Goal: Information Seeking & Learning: Learn about a topic

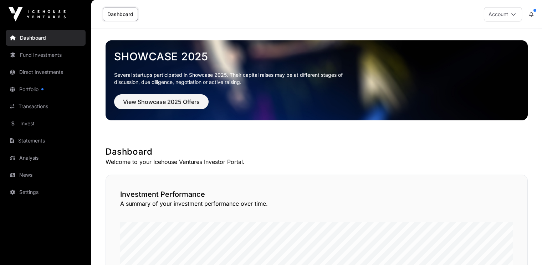
scroll to position [64, 0]
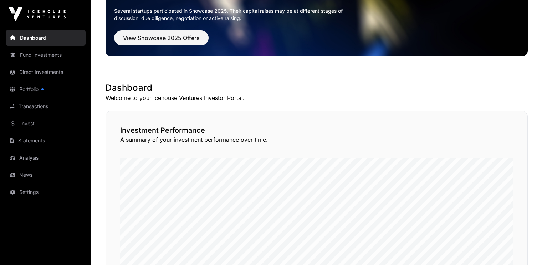
click at [29, 89] on link "Portfolio" at bounding box center [46, 89] width 80 height 16
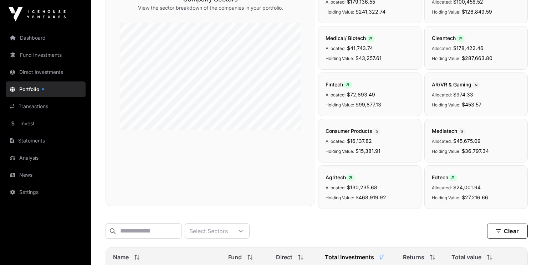
scroll to position [186, 0]
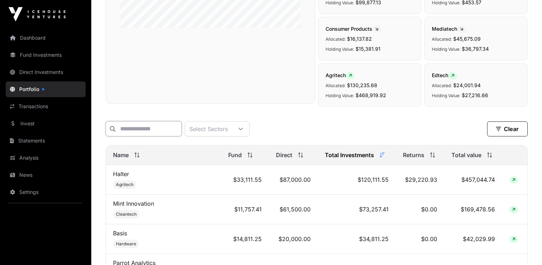
click at [141, 131] on input "text" at bounding box center [144, 128] width 76 height 15
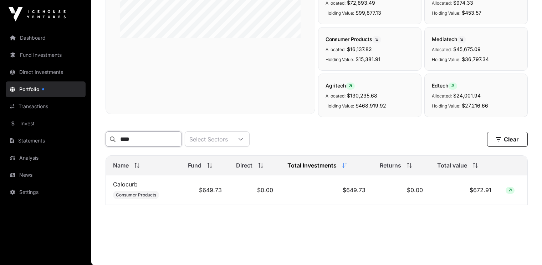
scroll to position [178, 0]
type input "****"
click at [130, 183] on link "Calocurb" at bounding box center [125, 184] width 25 height 7
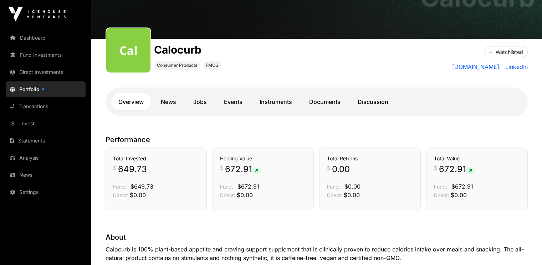
scroll to position [106, 0]
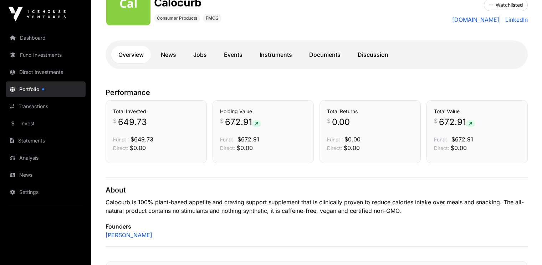
click at [171, 54] on link "News" at bounding box center [169, 54] width 30 height 17
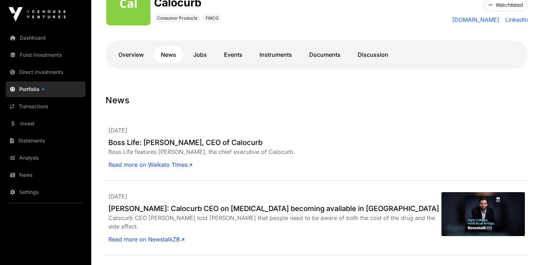
click at [327, 56] on link "Documents" at bounding box center [325, 54] width 46 height 17
